Goal: Information Seeking & Learning: Learn about a topic

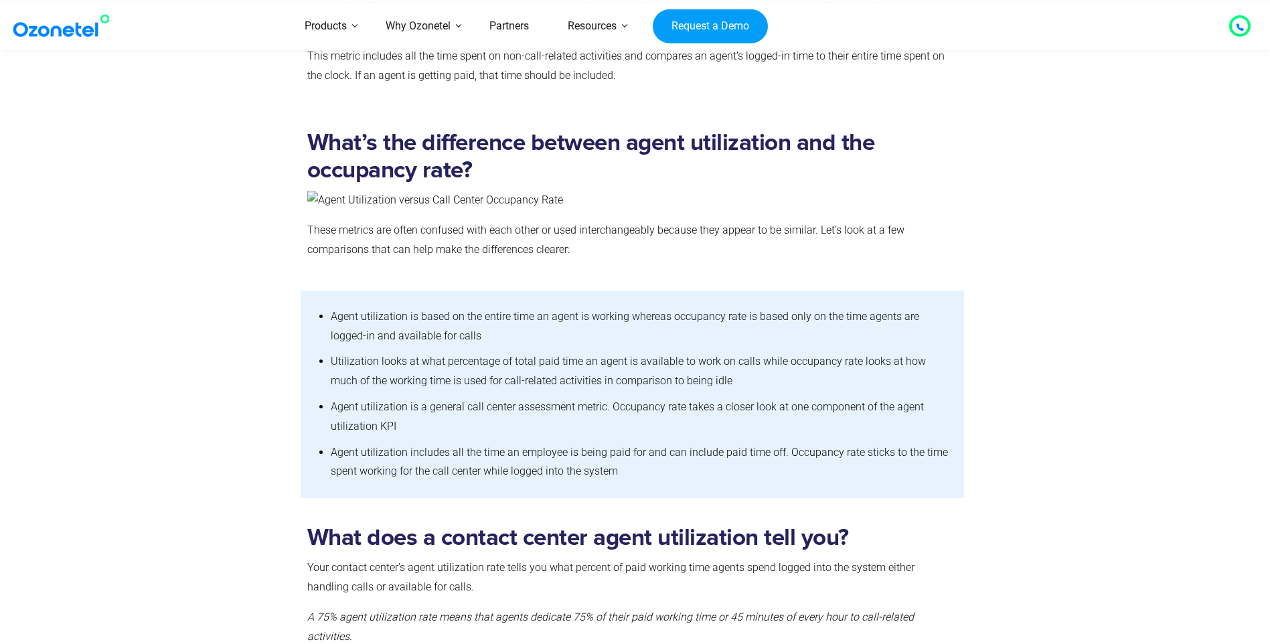
scroll to position [2409, 0]
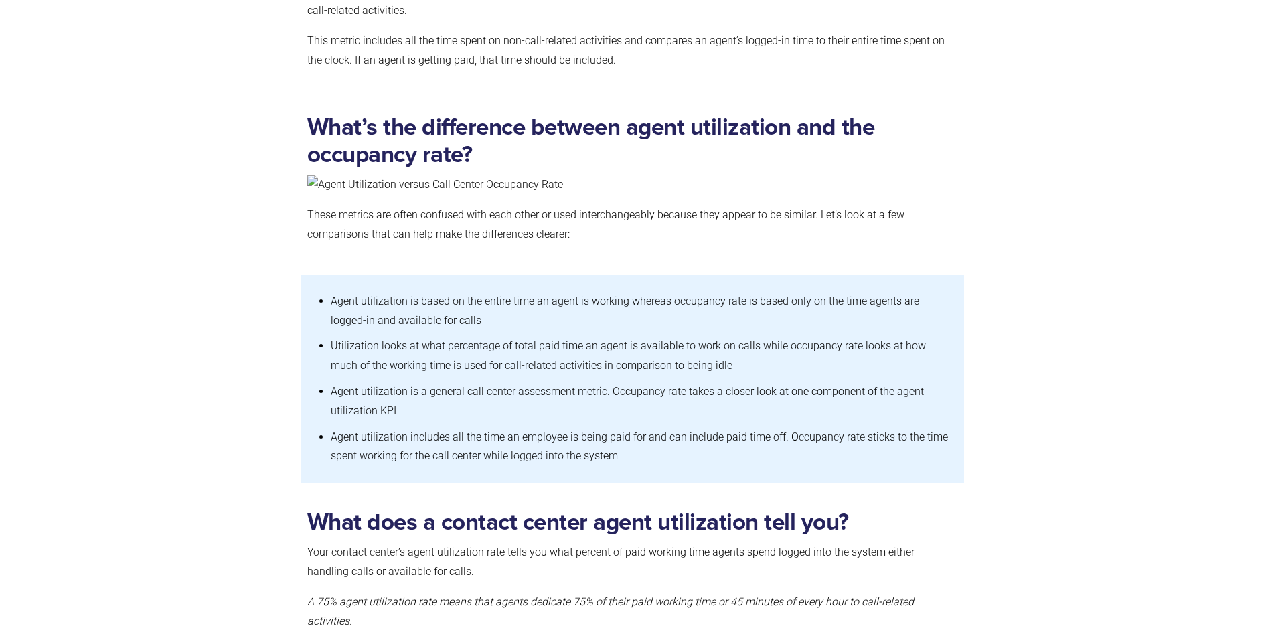
drag, startPoint x: 437, startPoint y: 352, endPoint x: 427, endPoint y: 353, distance: 10.1
click at [438, 352] on li "Utilization looks at what percentage of total paid time an agent is available t…" at bounding box center [641, 356] width 620 height 46
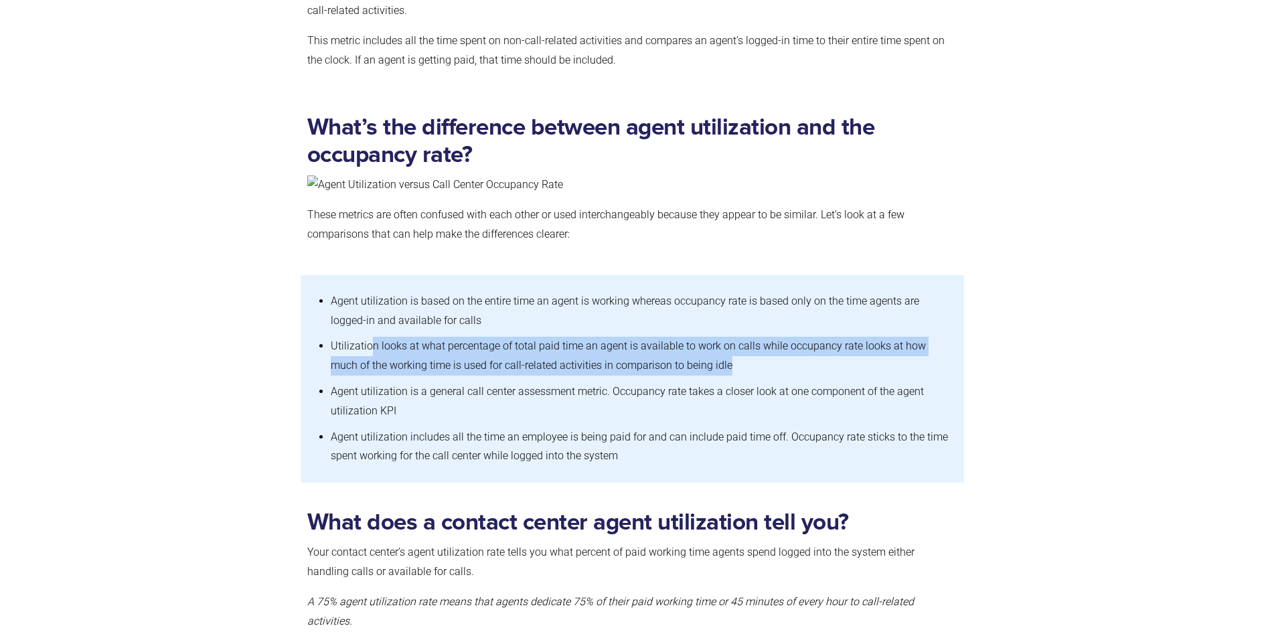
drag, startPoint x: 372, startPoint y: 353, endPoint x: 699, endPoint y: 360, distance: 326.7
click at [699, 360] on li "Utilization looks at what percentage of total paid time an agent is available t…" at bounding box center [641, 356] width 620 height 46
drag, startPoint x: 699, startPoint y: 360, endPoint x: 701, endPoint y: 367, distance: 7.6
click at [701, 367] on li "Utilization looks at what percentage of total paid time an agent is available t…" at bounding box center [641, 356] width 620 height 46
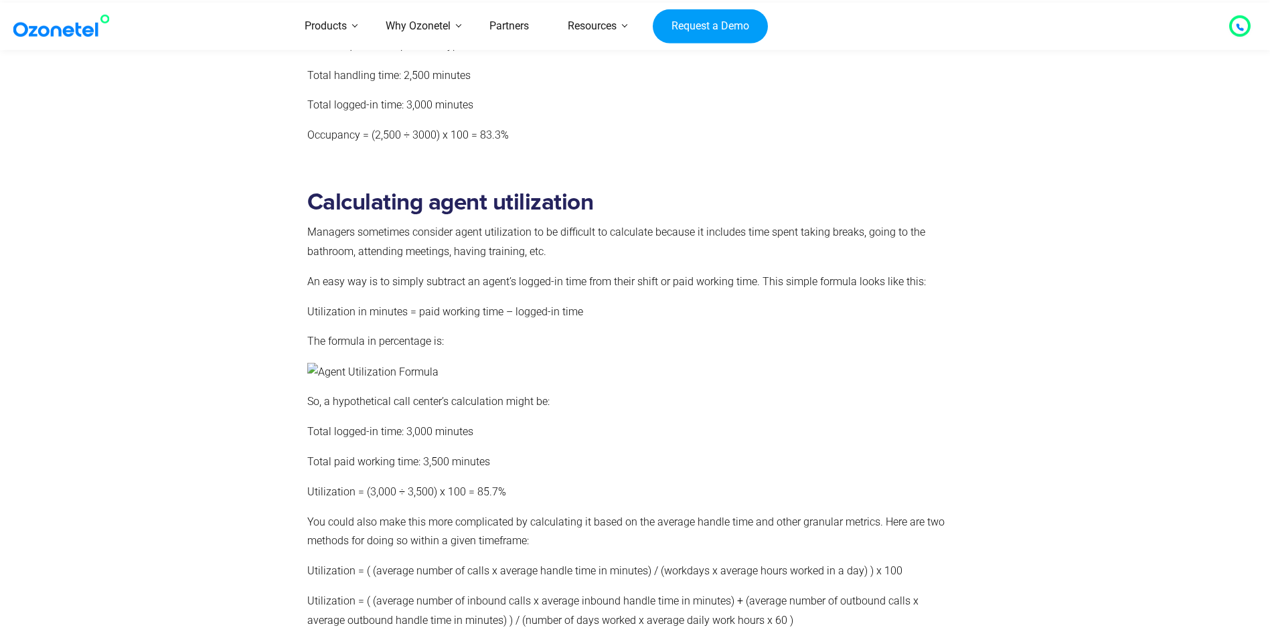
scroll to position [4372, 0]
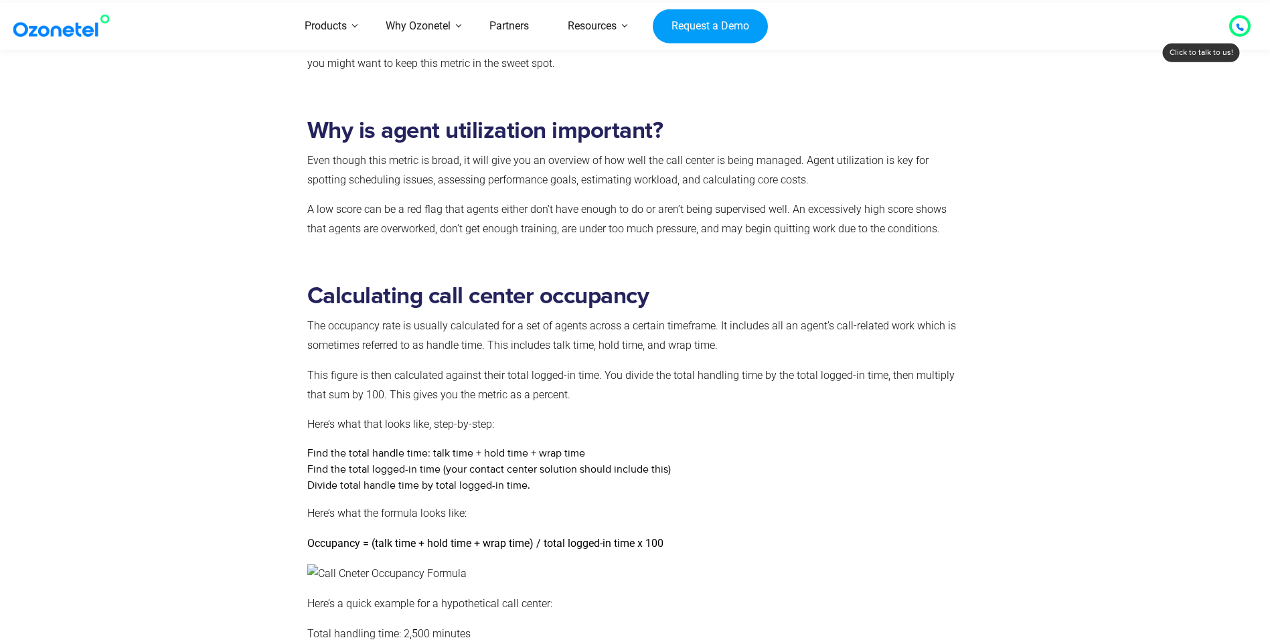
scroll to position [3569, 0]
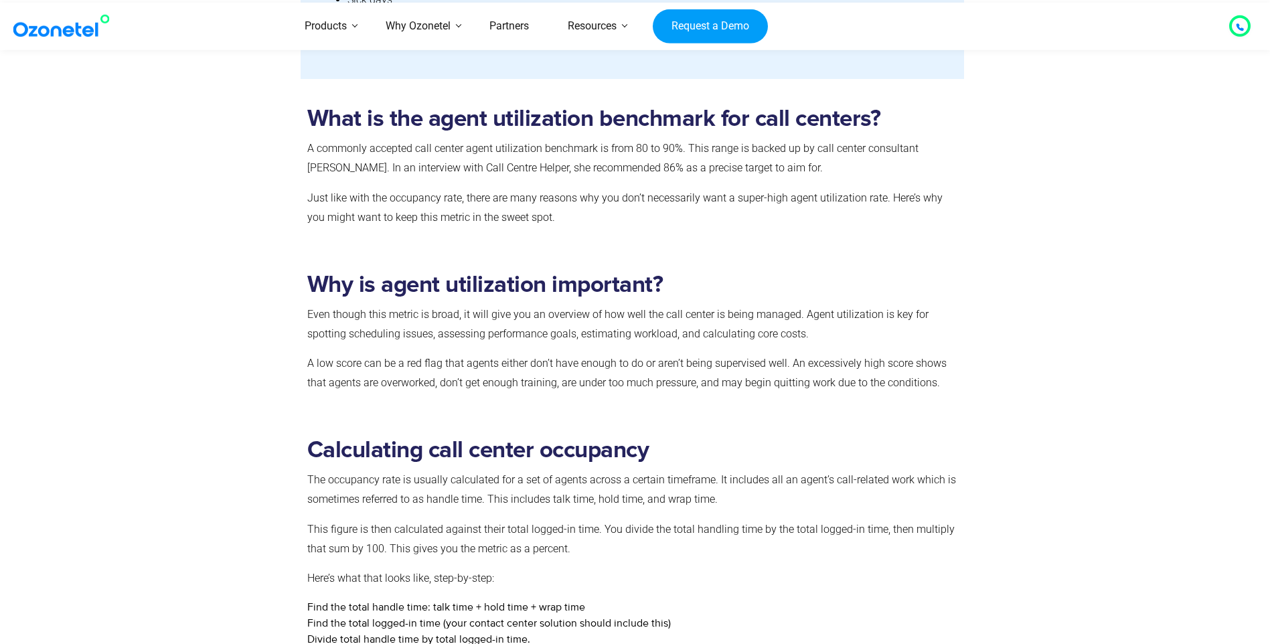
click at [1041, 333] on div at bounding box center [1006, 327] width 84 height 165
